Goal: Task Accomplishment & Management: Manage account settings

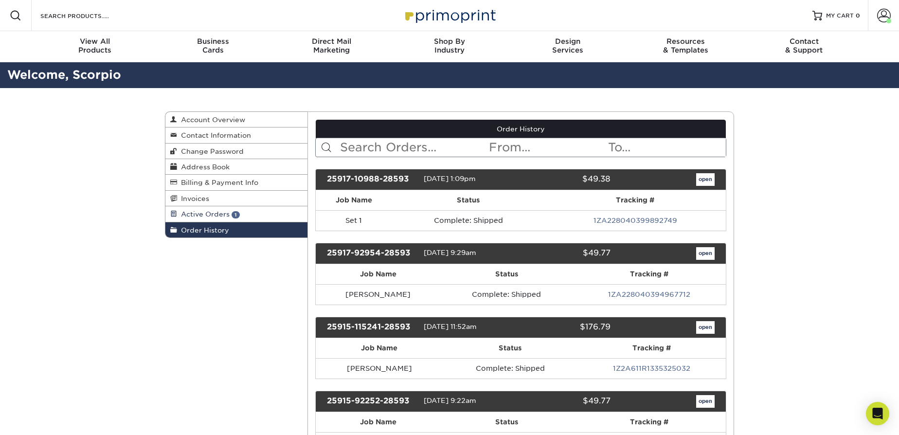
click at [236, 211] on span "1" at bounding box center [236, 214] width 8 height 7
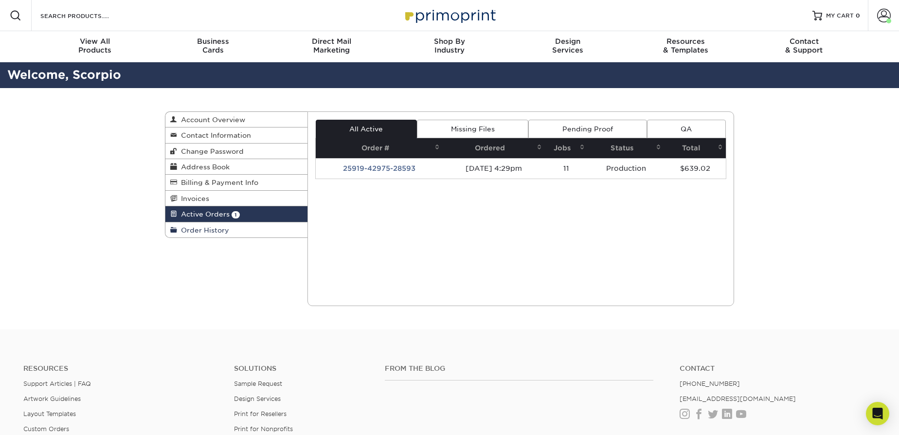
click at [200, 226] on span "Order History" at bounding box center [203, 230] width 52 height 8
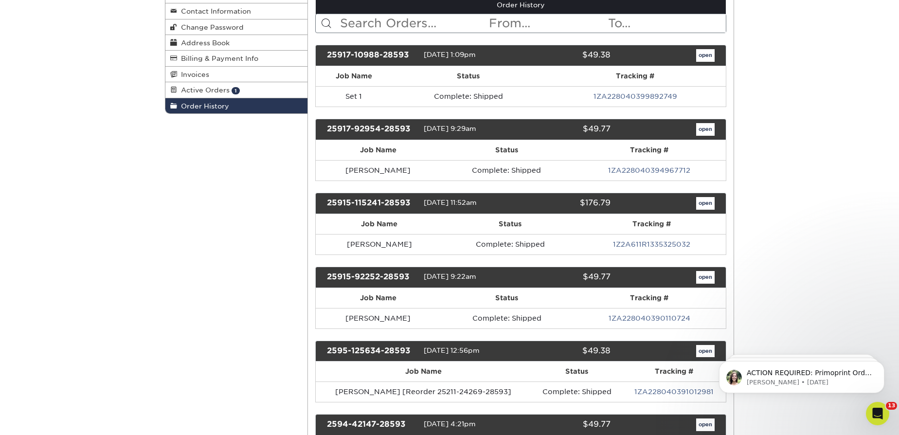
scroll to position [177, 0]
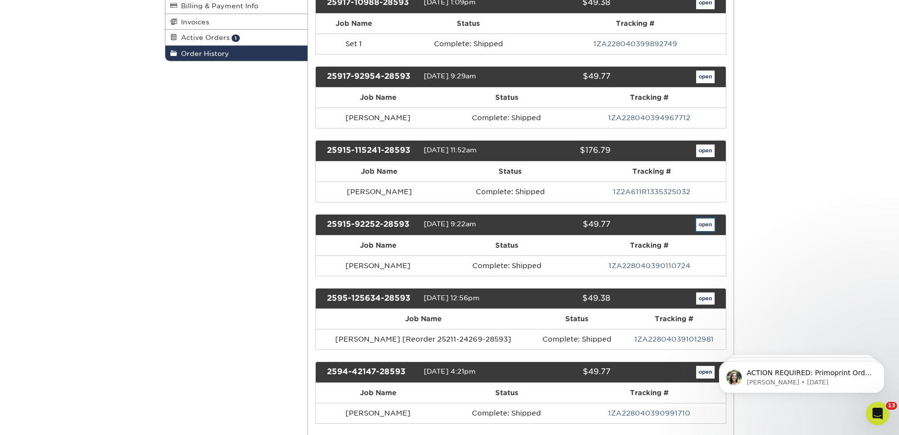
click at [709, 224] on link "open" at bounding box center [705, 224] width 18 height 13
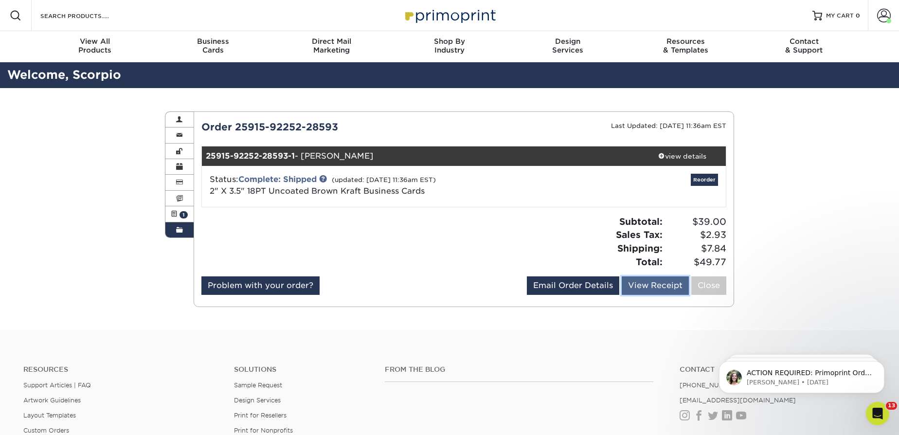
click at [670, 289] on link "View Receipt" at bounding box center [655, 285] width 67 height 18
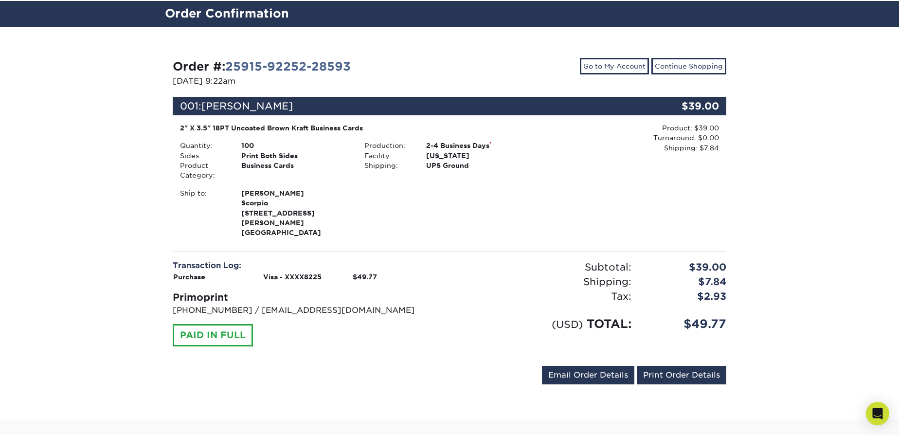
scroll to position [88, 0]
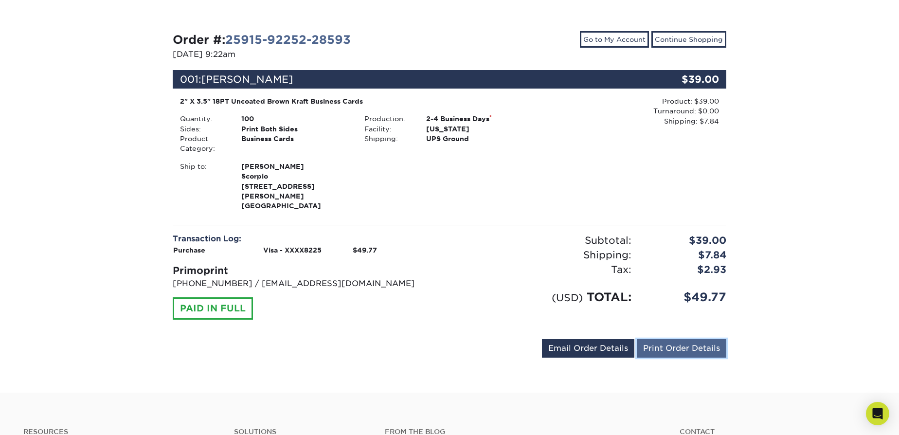
click at [685, 339] on link "Print Order Details" at bounding box center [682, 348] width 90 height 18
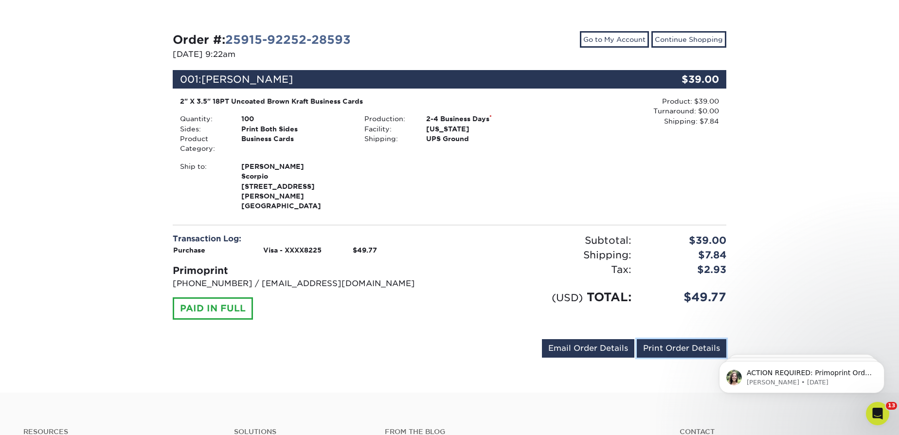
scroll to position [0, 0]
